Goal: Communication & Community: Share content

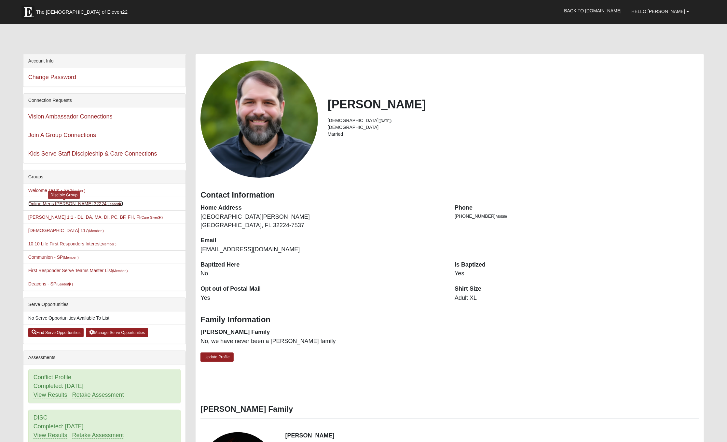
click at [60, 205] on link "Online Mens [PERSON_NAME] 32224 (Leader )" at bounding box center [75, 203] width 95 height 5
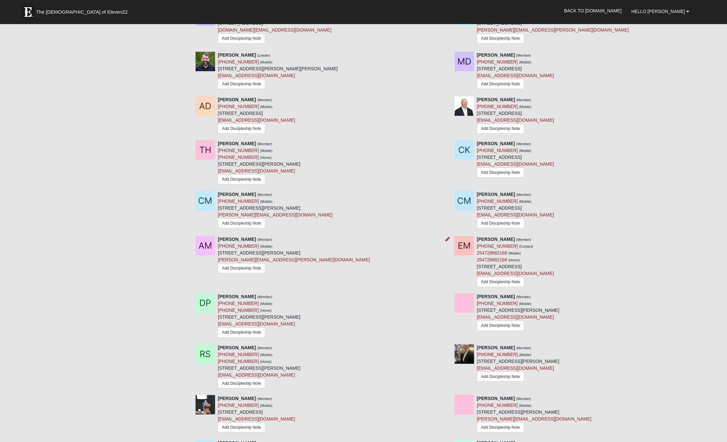
scroll to position [487, 0]
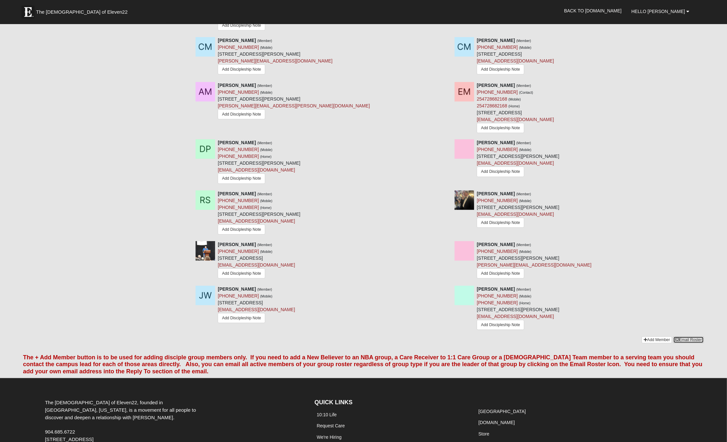
click at [685, 337] on link "Email Roster" at bounding box center [688, 339] width 31 height 7
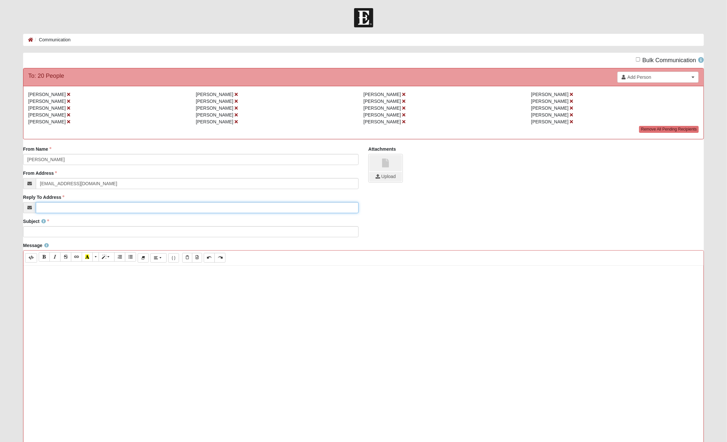
click at [107, 209] on input "Reply To Address" at bounding box center [197, 207] width 323 height 11
type input "m"
type input "[EMAIL_ADDRESS][DOMAIN_NAME]"
click at [388, 168] on link at bounding box center [385, 163] width 33 height 16
click at [382, 175] on input "file" at bounding box center [385, 177] width 33 height 10
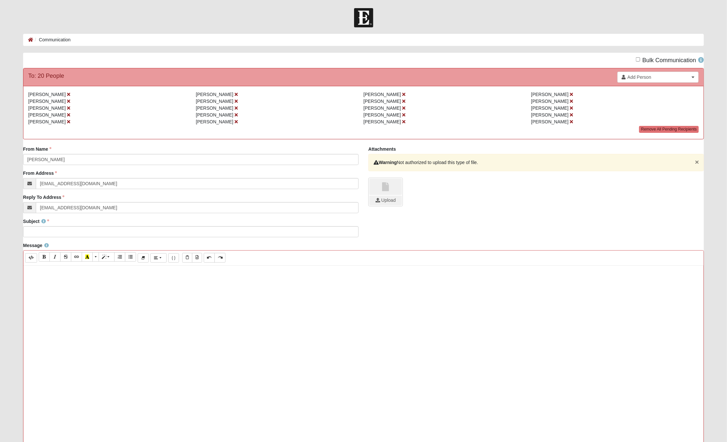
click at [699, 163] on button "×" at bounding box center [697, 161] width 4 height 7
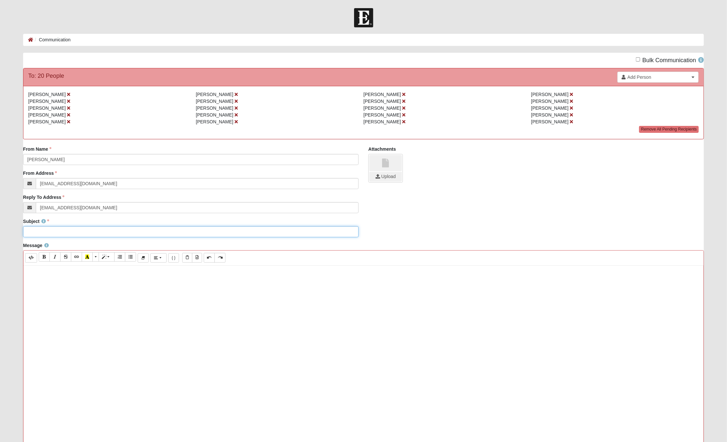
click at [132, 234] on input "Subject" at bounding box center [190, 231] width 335 height 11
type input "F"
type input "T"
type input "Study for [DATE] - The Expulsive Power of a New Affection"
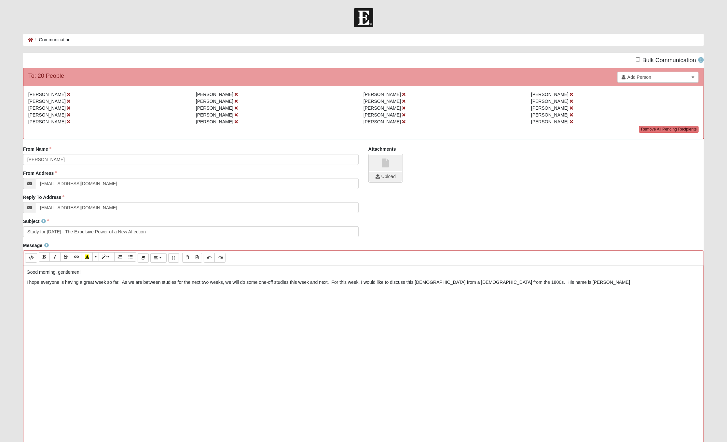
click at [582, 286] on div "Good morning, gentlemen! I hope everyone is having a great week so far. As we a…" at bounding box center [363, 362] width 680 height 195
click at [640, 60] on input "Bulk Communication" at bounding box center [638, 59] width 4 height 4
checkbox input "true"
click at [49, 287] on p "I hope everyone is having a great week so far. As we are between studies for th…" at bounding box center [363, 286] width 673 height 14
click at [79, 258] on button "Link (CTRL+K)" at bounding box center [76, 256] width 11 height 9
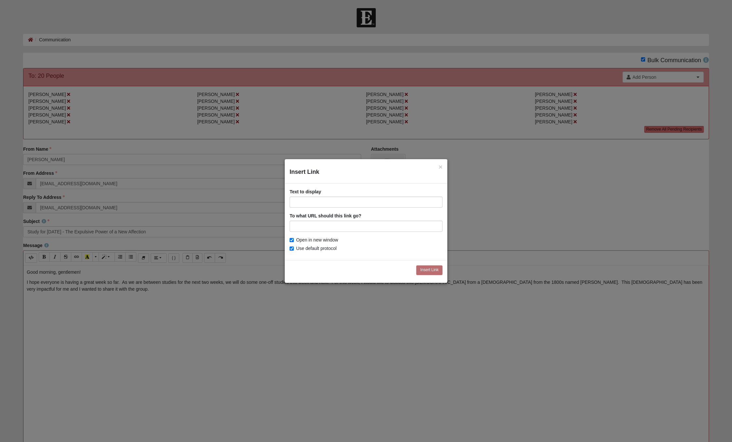
type input "[URL][DOMAIN_NAME]"
drag, startPoint x: 290, startPoint y: 201, endPoint x: 461, endPoint y: 205, distance: 170.9
click at [461, 205] on div "× Insert Link Text to display [URL][DOMAIN_NAME] To what URL should this link g…" at bounding box center [366, 221] width 732 height 442
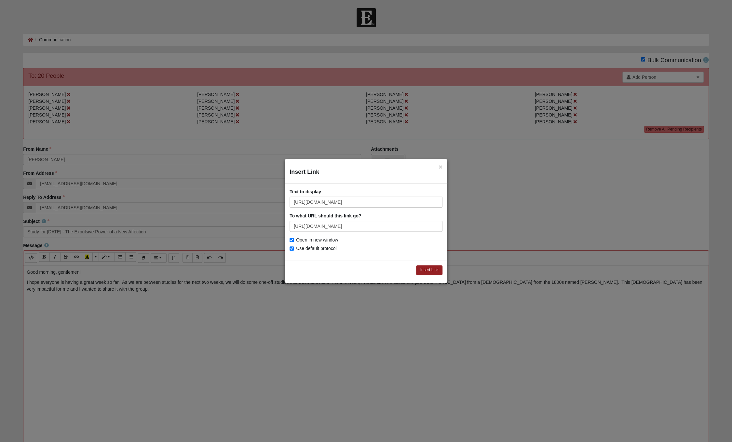
scroll to position [0, 0]
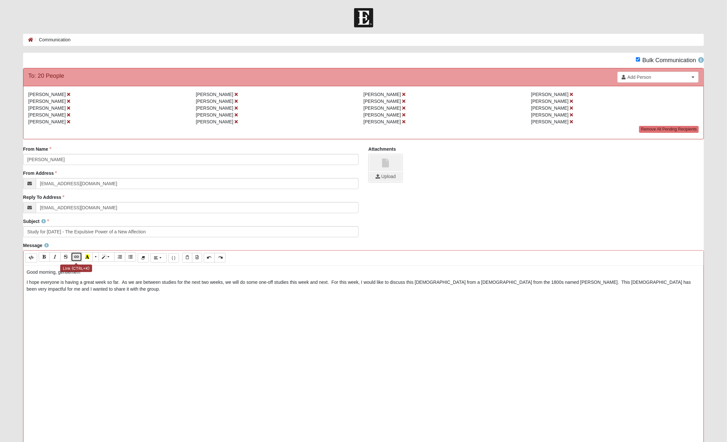
click at [75, 255] on icon "Link (CTRL+K)" at bounding box center [77, 256] width 4 height 5
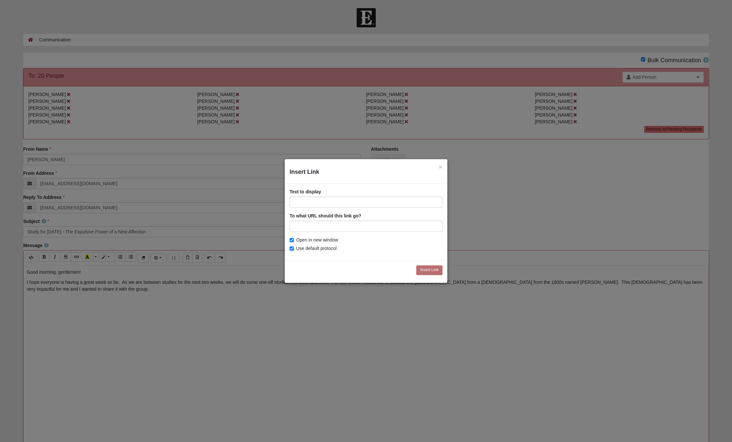
type input "[URL][DOMAIN_NAME]"
click at [296, 199] on input "[URL][DOMAIN_NAME]" at bounding box center [366, 202] width 153 height 11
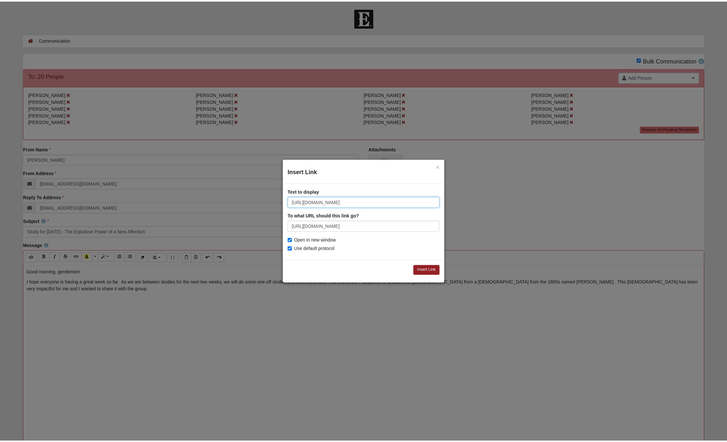
scroll to position [0, 0]
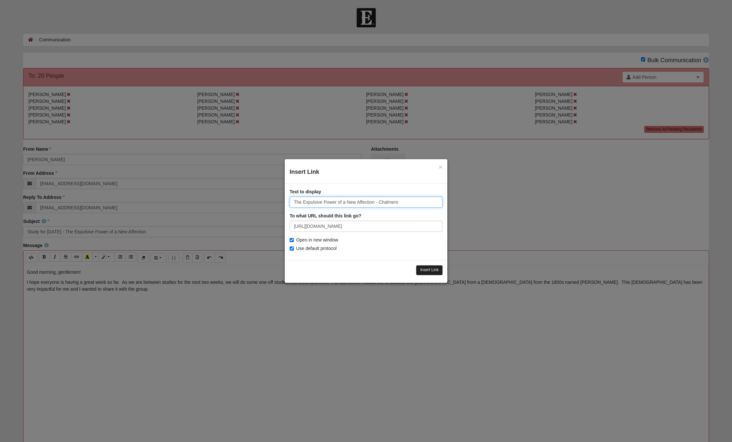
type input "The Expulsive Power of a New Affection - Chalmers"
click at [425, 269] on input "Insert Link" at bounding box center [429, 269] width 26 height 9
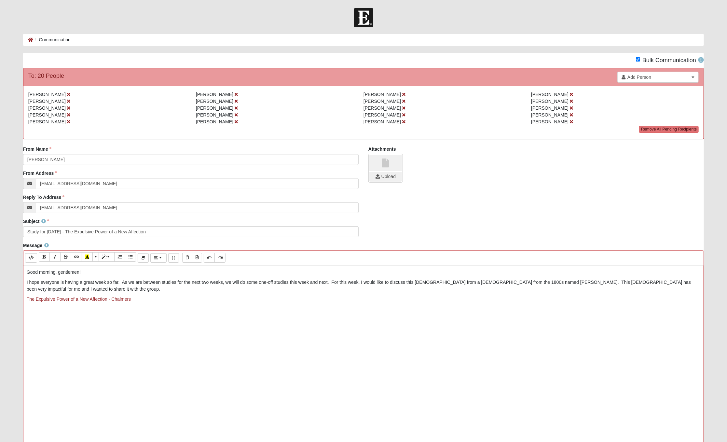
click at [127, 290] on p "I hope everyone is having a great week so far. As we are between studies for th…" at bounding box center [363, 286] width 673 height 14
click at [49, 291] on p "I hope everyone is having a great week so far. As we are between studies for th…" at bounding box center [363, 286] width 673 height 14
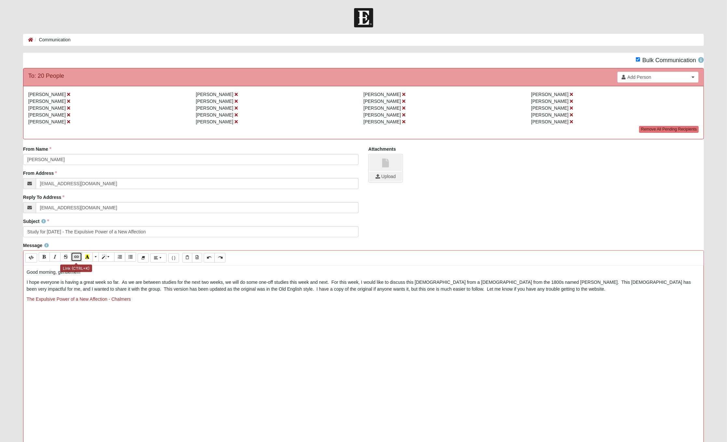
click at [78, 255] on icon "Link (CTRL+K)" at bounding box center [77, 256] width 4 height 5
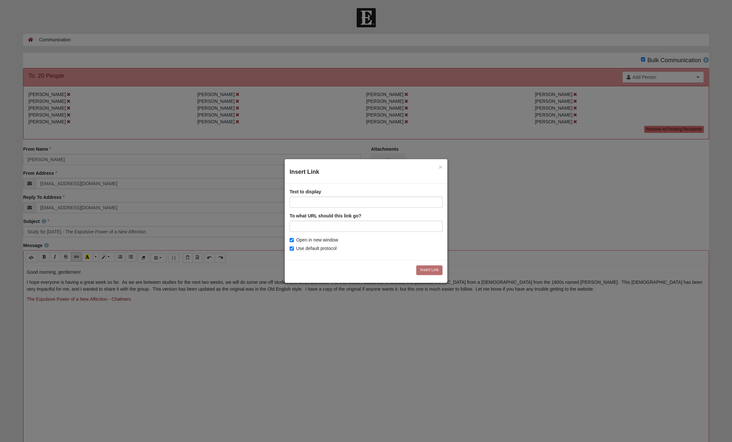
type input "m"
type input "mg"
type input "m"
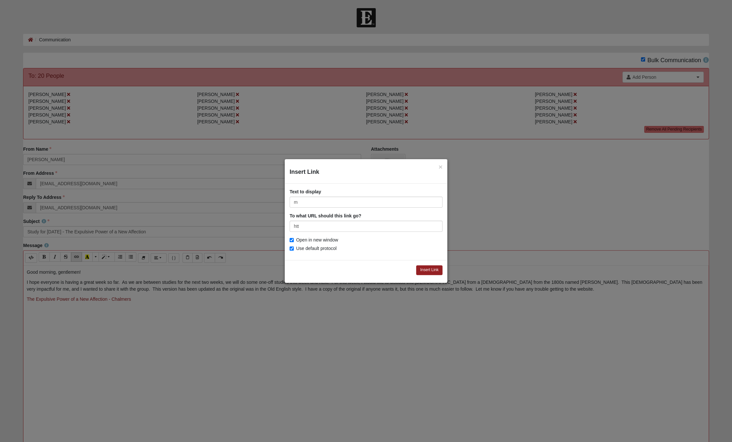
type input "http"
type input "[URL]"
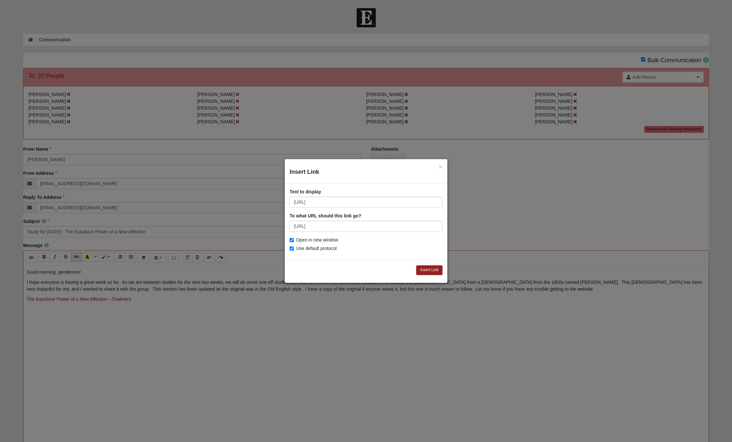
type input "[URL][DOMAIN_NAME]"
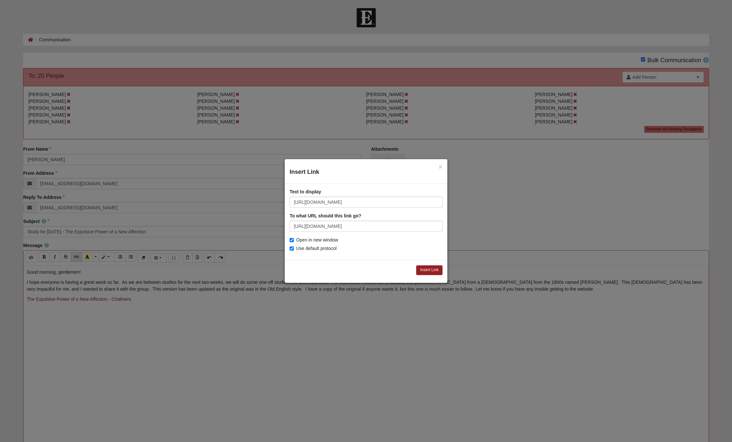
type input "[URL][DOMAIN_NAME]"
type input "Zoom Link for Meeting"
click at [437, 268] on input "Insert Link" at bounding box center [429, 269] width 26 height 9
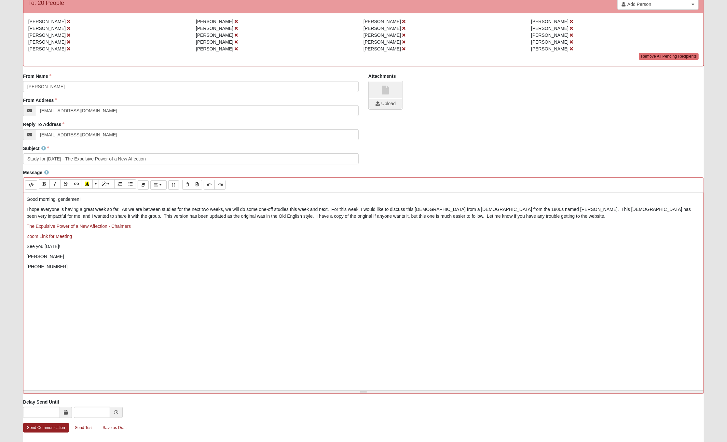
scroll to position [101, 0]
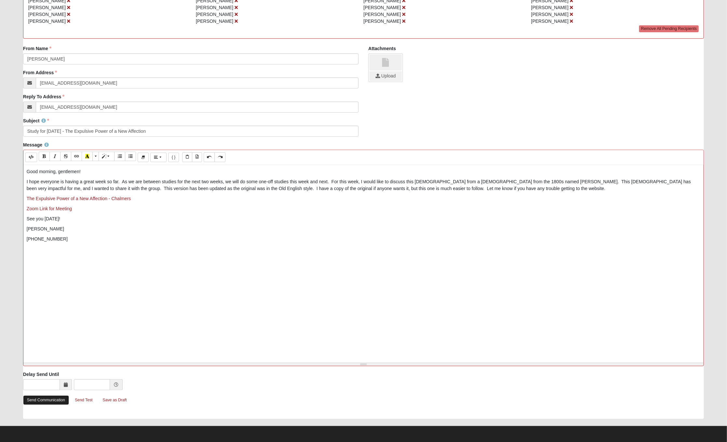
click at [60, 399] on link "Send Communication" at bounding box center [46, 399] width 46 height 9
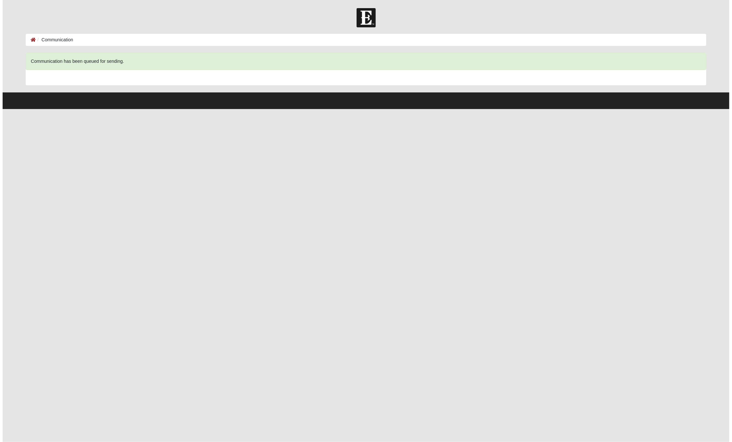
scroll to position [0, 0]
click at [55, 109] on html "Hello [PERSON_NAME] My Account Log Out Communication Communication Error" at bounding box center [366, 54] width 732 height 109
